Goal: Task Accomplishment & Management: Understand process/instructions

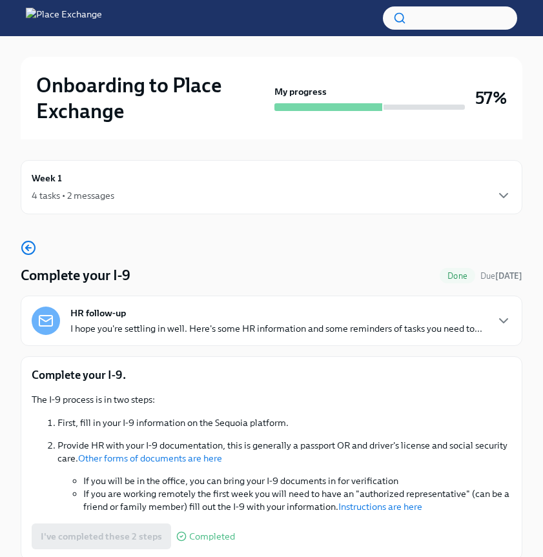
scroll to position [50, 0]
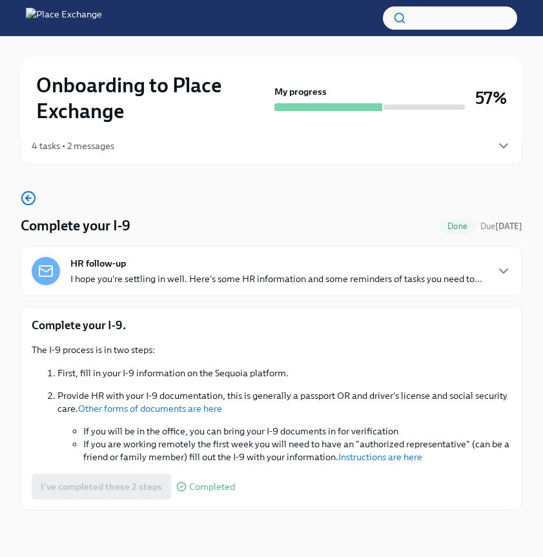
click at [200, 493] on div "I've completed these 2 steps Completed" at bounding box center [133, 487] width 203 height 26
click at [179, 129] on div "Onboarding to Place Exchange My progress 57%" at bounding box center [272, 98] width 502 height 83
click at [181, 156] on div "Week 1 4 tasks • 2 messages" at bounding box center [272, 137] width 502 height 54
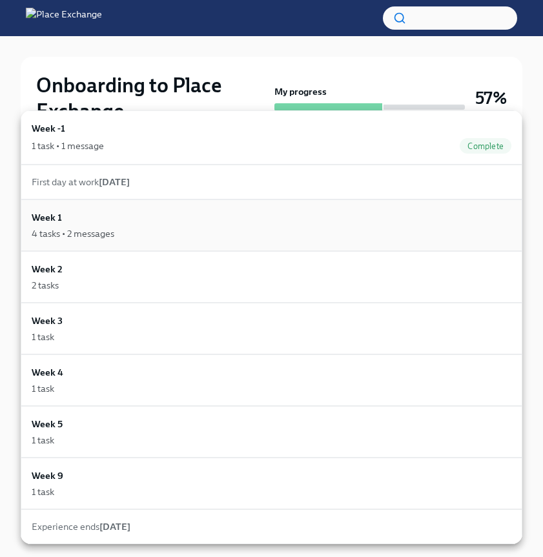
click at [180, 227] on div "4 tasks • 2 messages" at bounding box center [272, 233] width 480 height 13
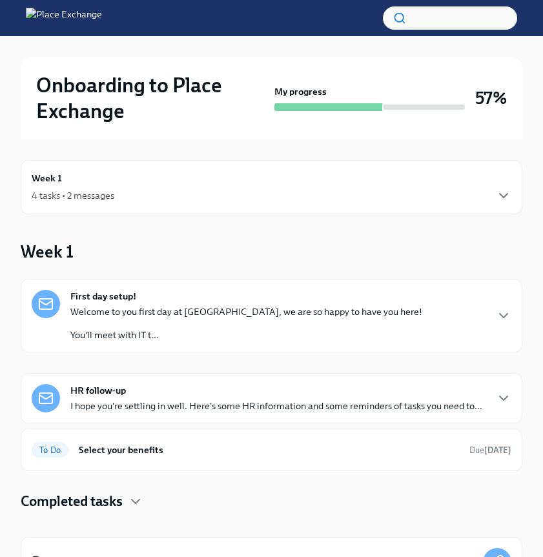
click at [178, 196] on div "4 tasks • 2 messages" at bounding box center [272, 196] width 480 height 16
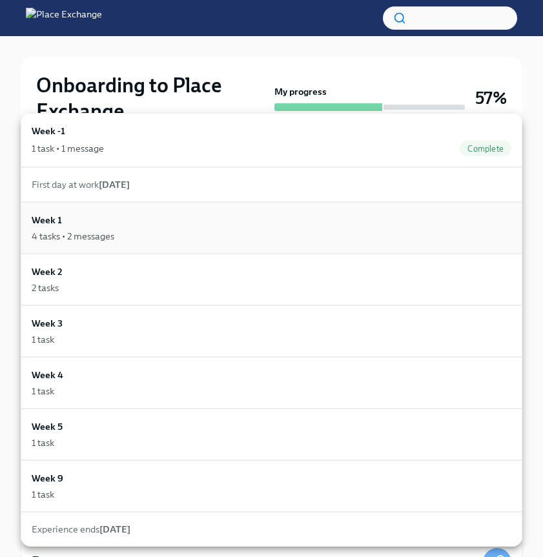
click at [180, 214] on div "Week 1 4 tasks • 2 messages" at bounding box center [272, 228] width 480 height 30
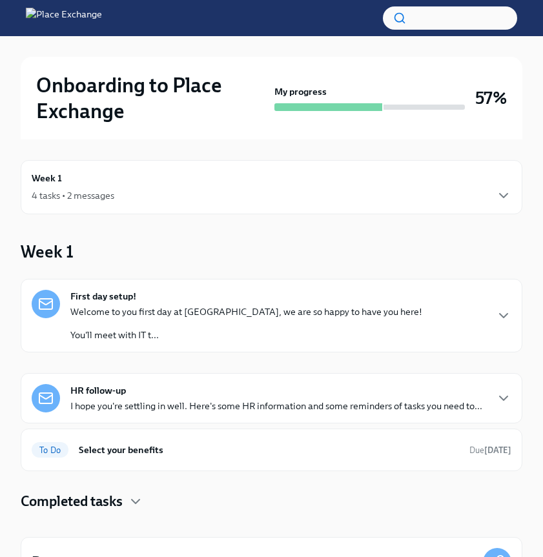
scroll to position [74, 0]
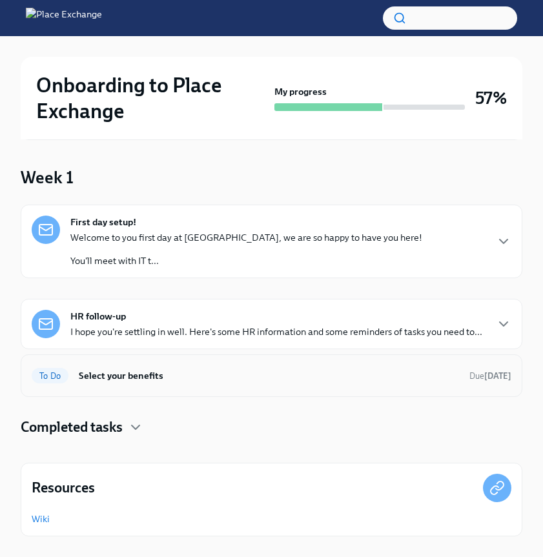
click at [129, 369] on h6 "Select your benefits" at bounding box center [269, 376] width 380 height 14
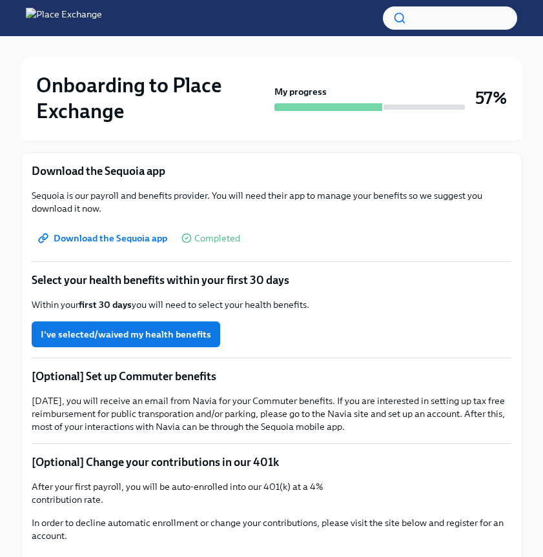
scroll to position [203, 0]
